Goal: Check status: Check status

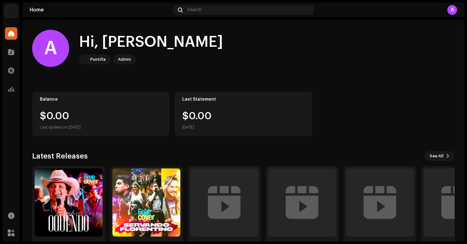
scroll to position [23, 0]
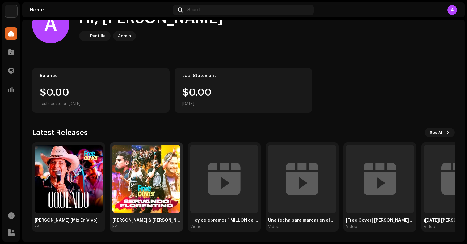
click at [153, 170] on img at bounding box center [147, 179] width 68 height 68
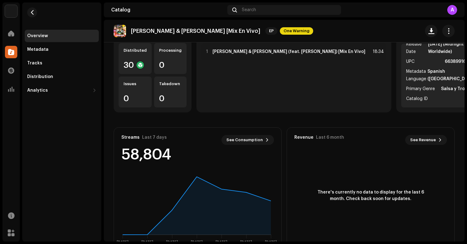
scroll to position [65, 0]
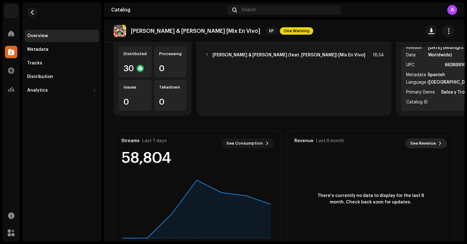
click at [423, 144] on span "See Revenue" at bounding box center [424, 143] width 26 height 12
